Goal: Download file/media

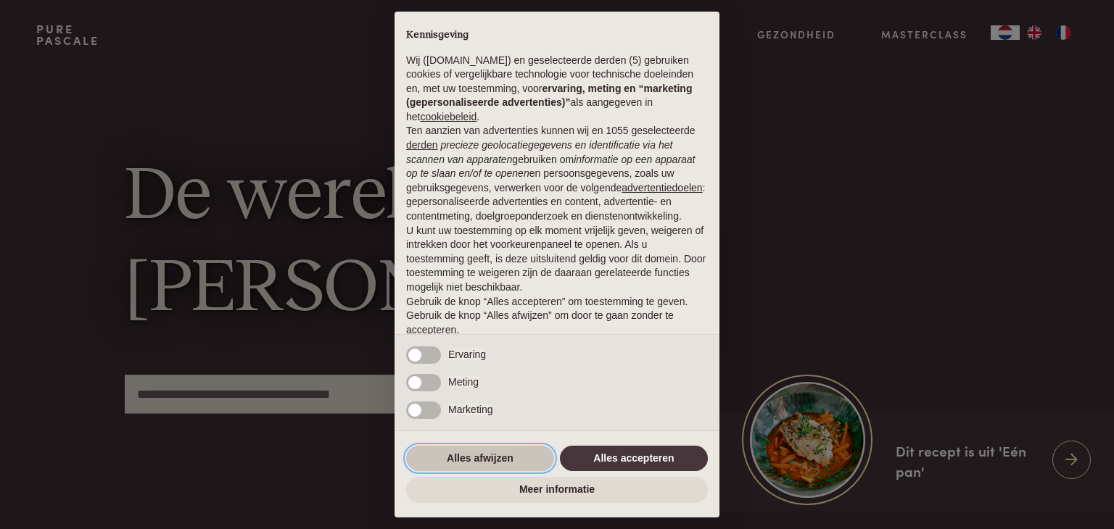
click at [479, 458] on button "Alles afwijzen" at bounding box center [480, 459] width 148 height 26
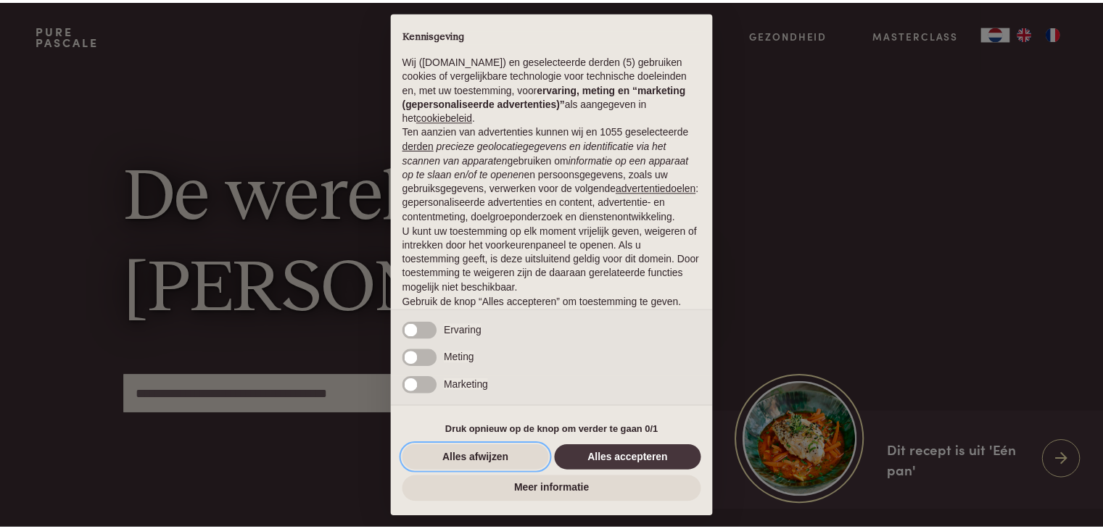
scroll to position [54, 0]
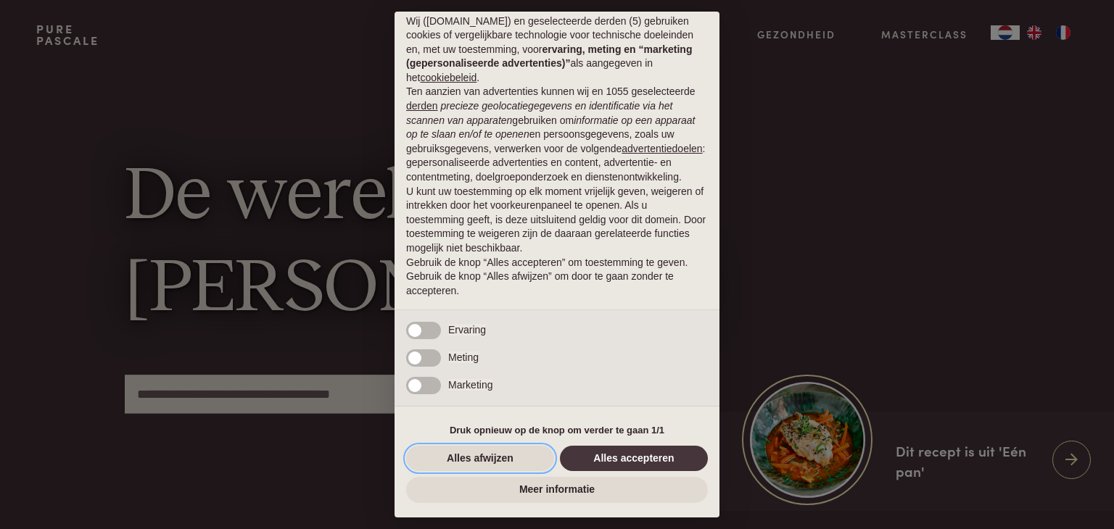
click at [479, 455] on button "Alles afwijzen" at bounding box center [480, 459] width 148 height 26
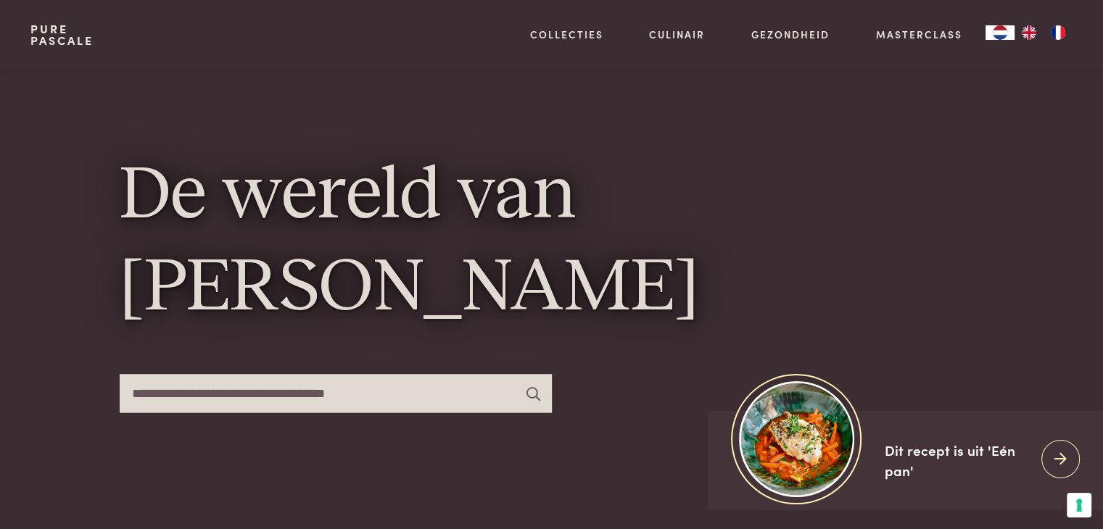
scroll to position [0, 0]
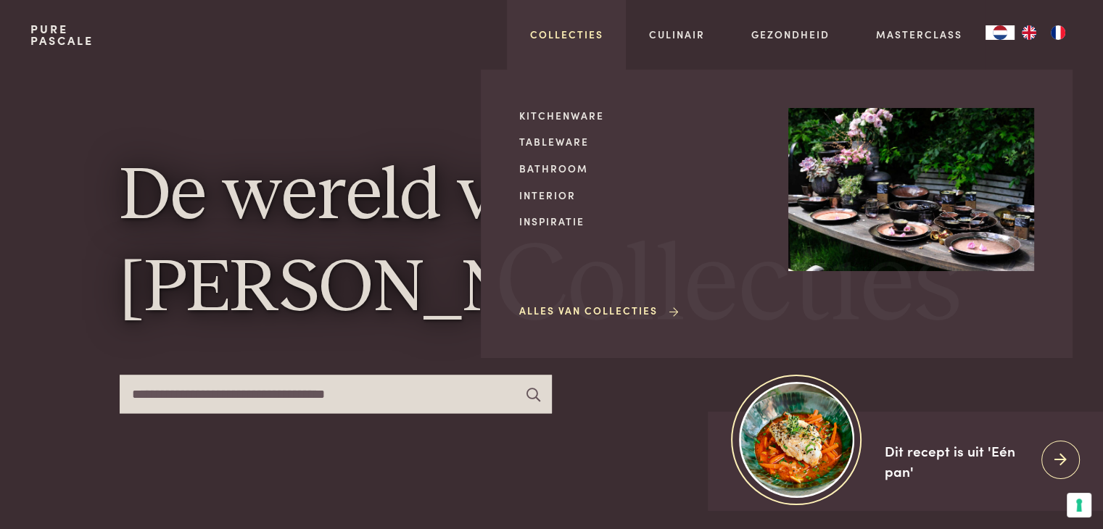
click at [572, 27] on link "Collecties" at bounding box center [566, 34] width 73 height 15
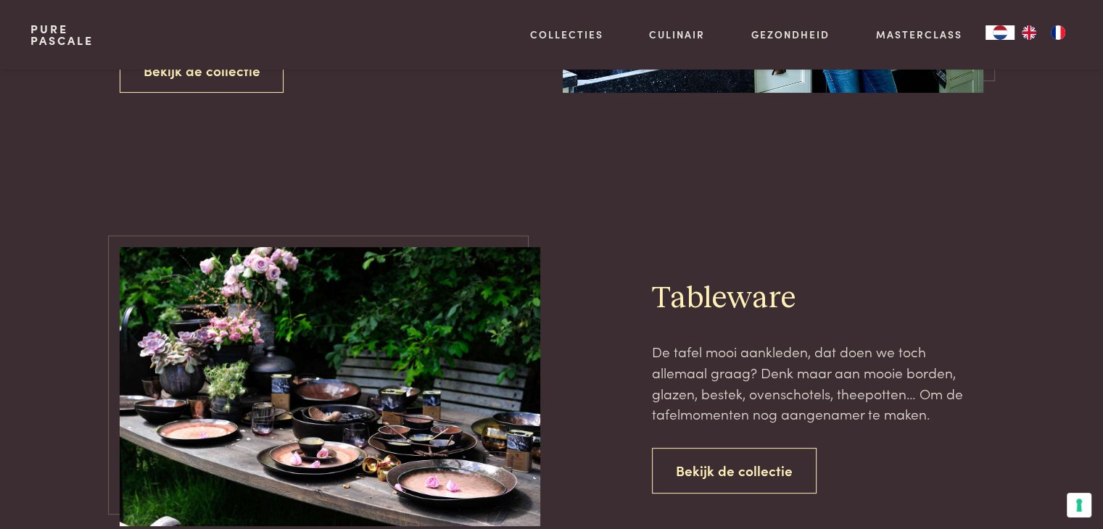
scroll to position [290, 0]
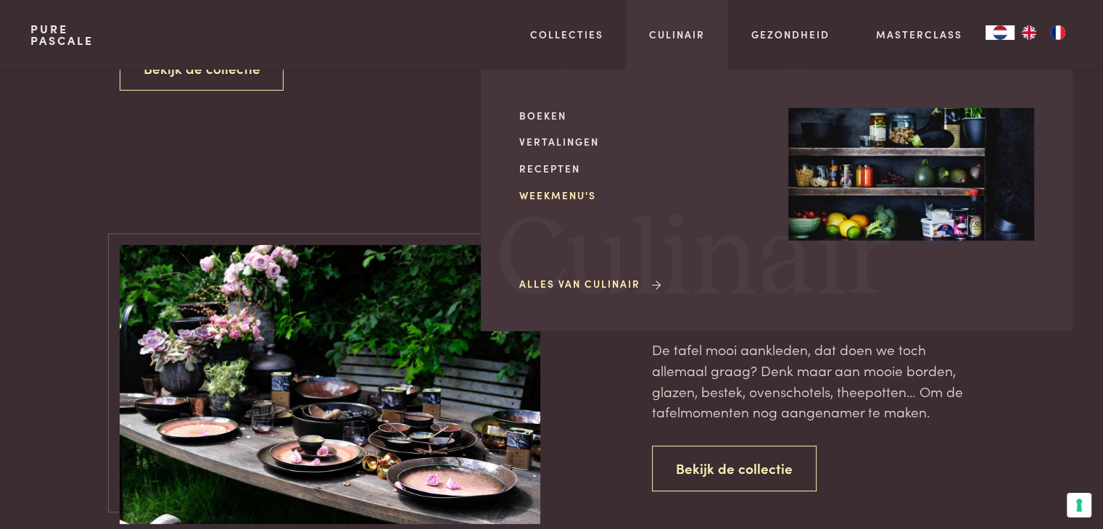
click at [535, 194] on link "Weekmenu's" at bounding box center [642, 195] width 246 height 15
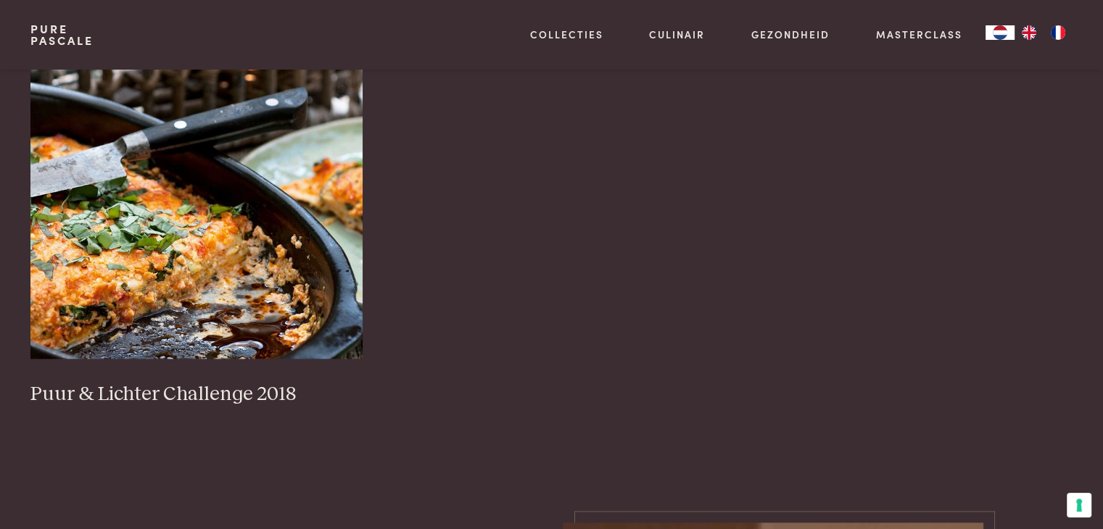
scroll to position [1451, 0]
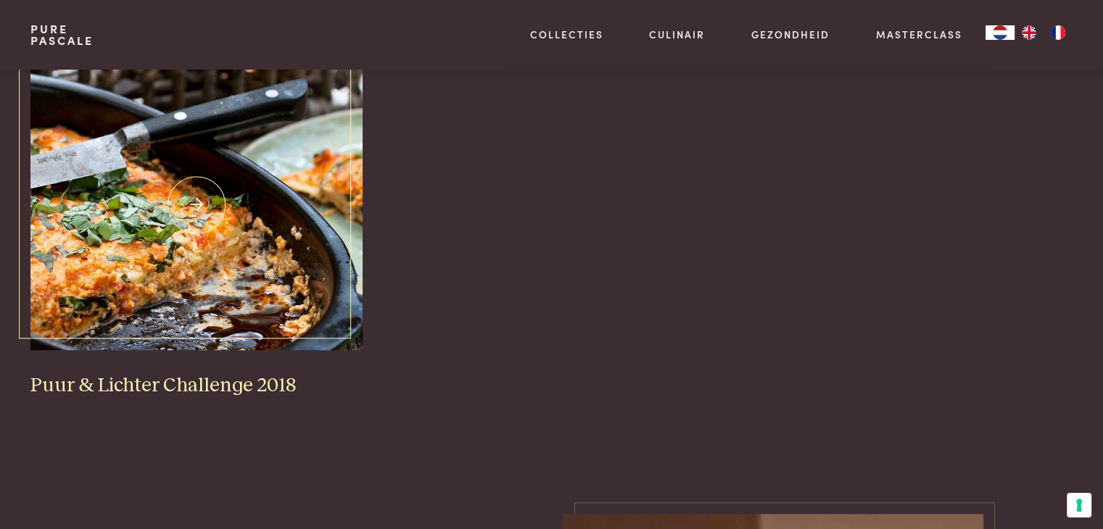
click at [235, 384] on h3 "Puur & Lichter Challenge 2018" at bounding box center [196, 386] width 332 height 25
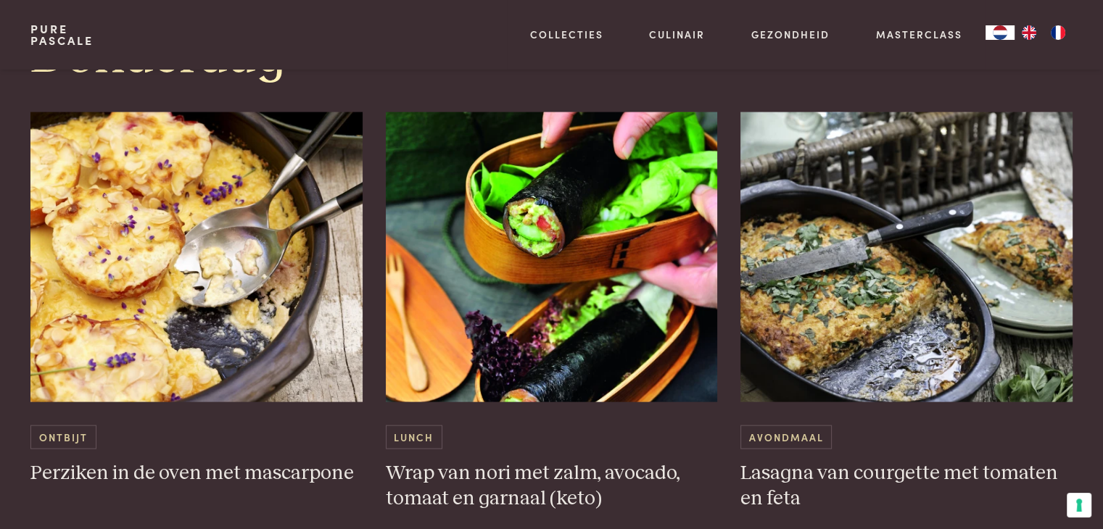
scroll to position [3046, 0]
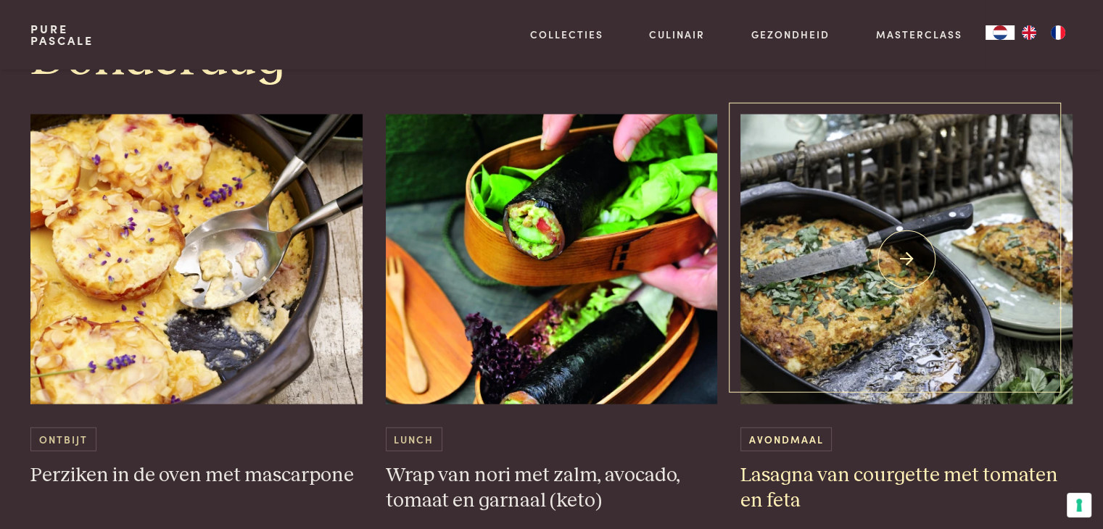
click at [910, 253] on img at bounding box center [907, 260] width 332 height 290
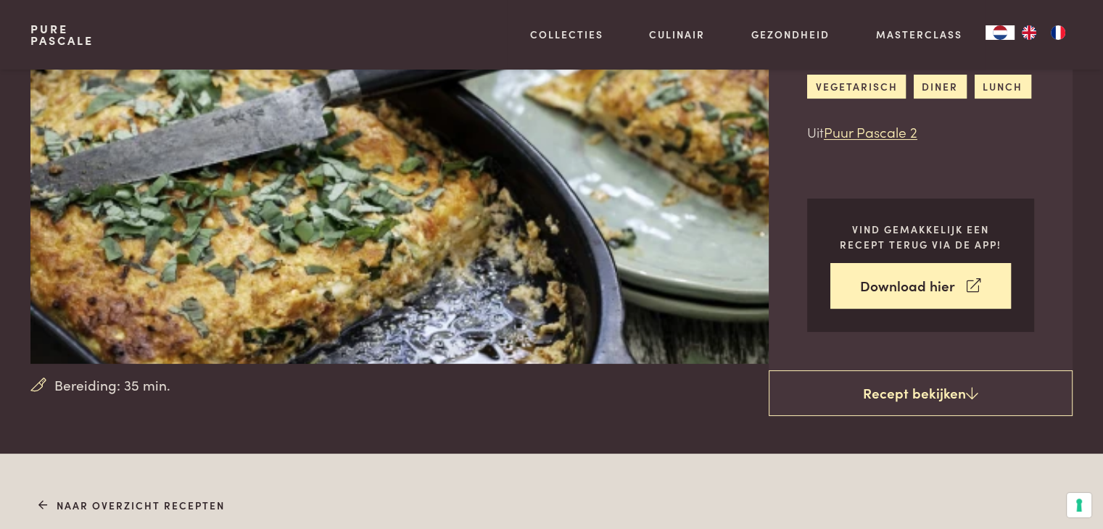
scroll to position [218, 0]
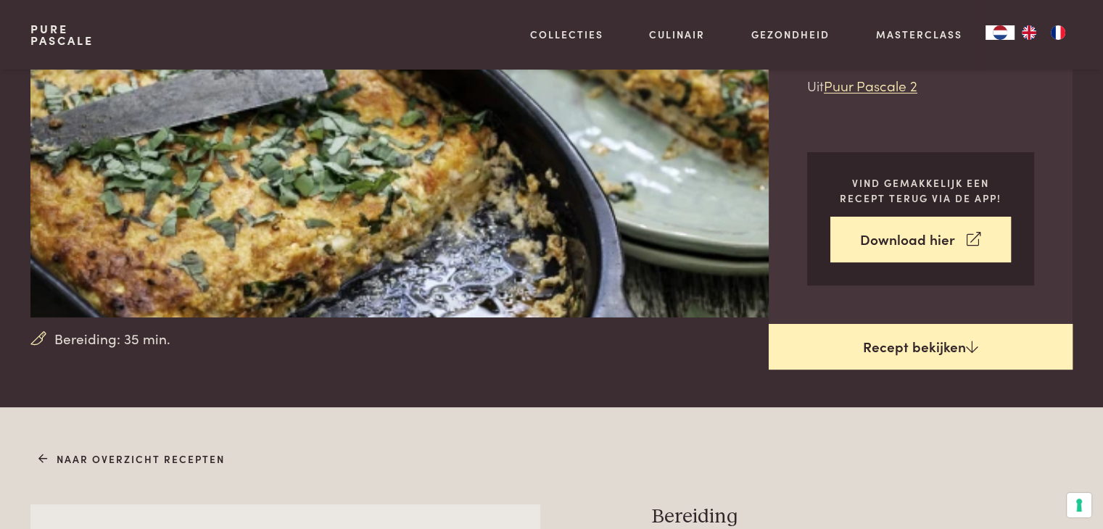
click at [923, 344] on link "Recept bekijken" at bounding box center [921, 347] width 304 height 46
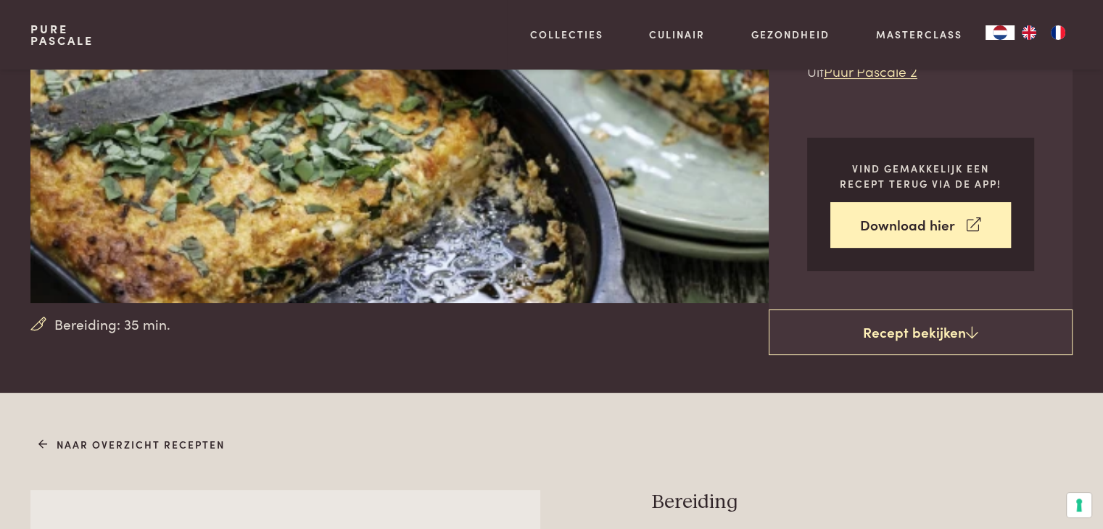
scroll to position [189, 0]
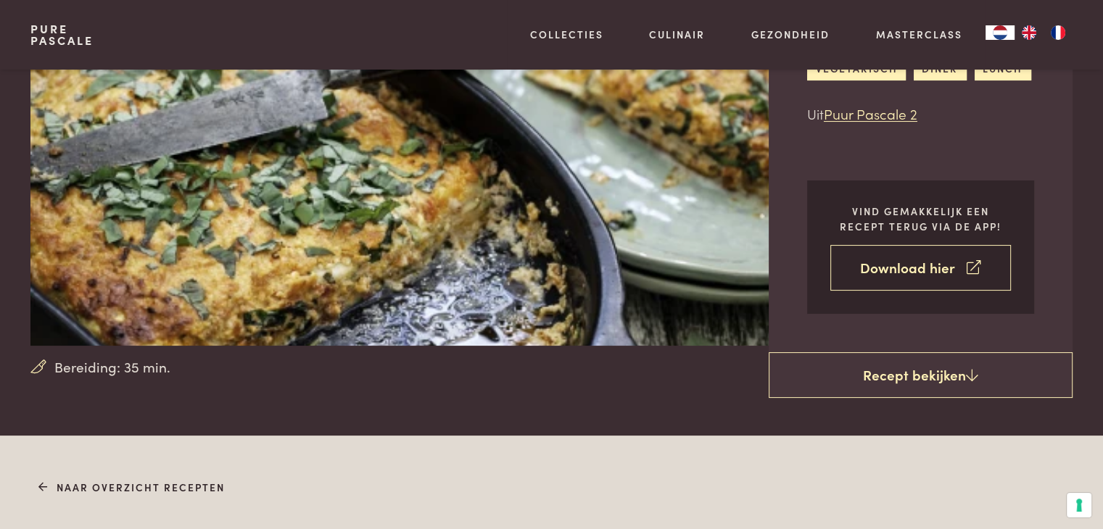
click at [907, 265] on link "Download hier" at bounding box center [920, 268] width 181 height 46
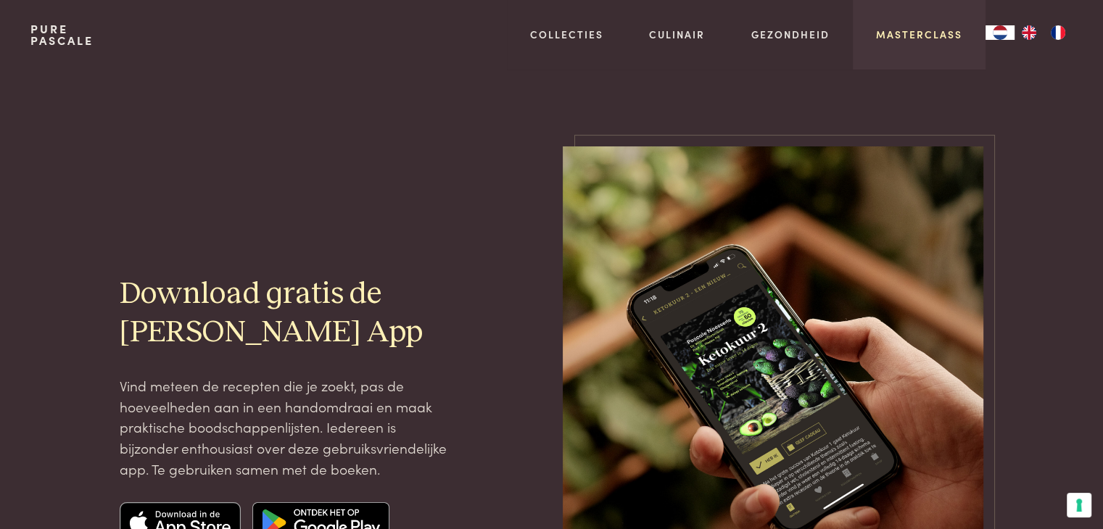
click at [924, 32] on link "Masterclass" at bounding box center [919, 34] width 86 height 15
